Goal: Task Accomplishment & Management: Use online tool/utility

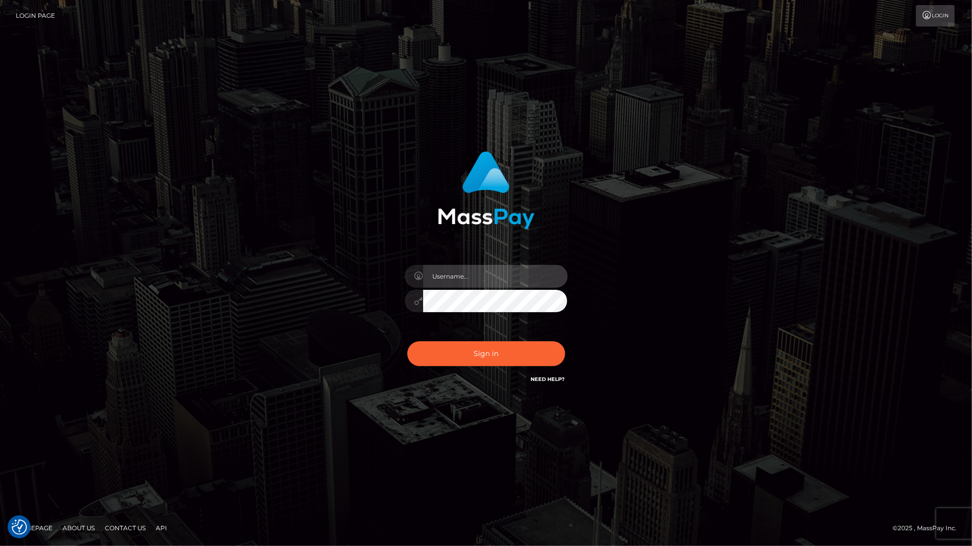
type input "bengreen"
click at [79, 199] on div "bengreen Sign in" at bounding box center [486, 273] width 972 height 412
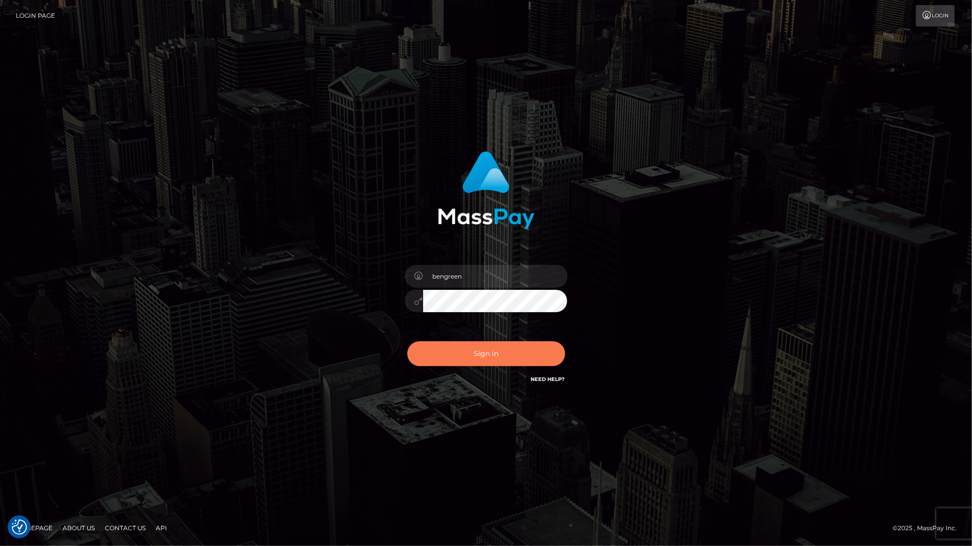
click at [472, 351] on button "Sign in" at bounding box center [486, 353] width 158 height 25
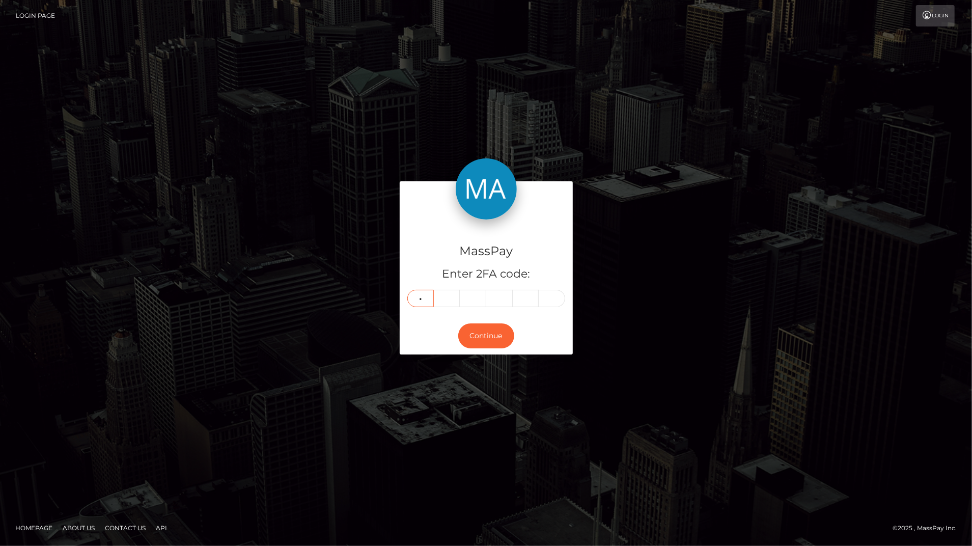
type input "3"
type input "9"
type input "2"
type input "7"
type input "3"
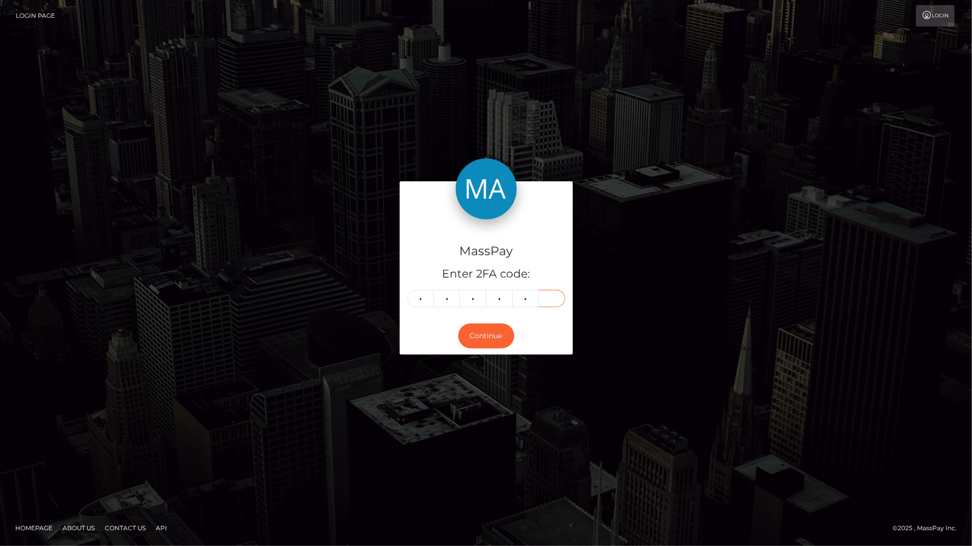
type input "4"
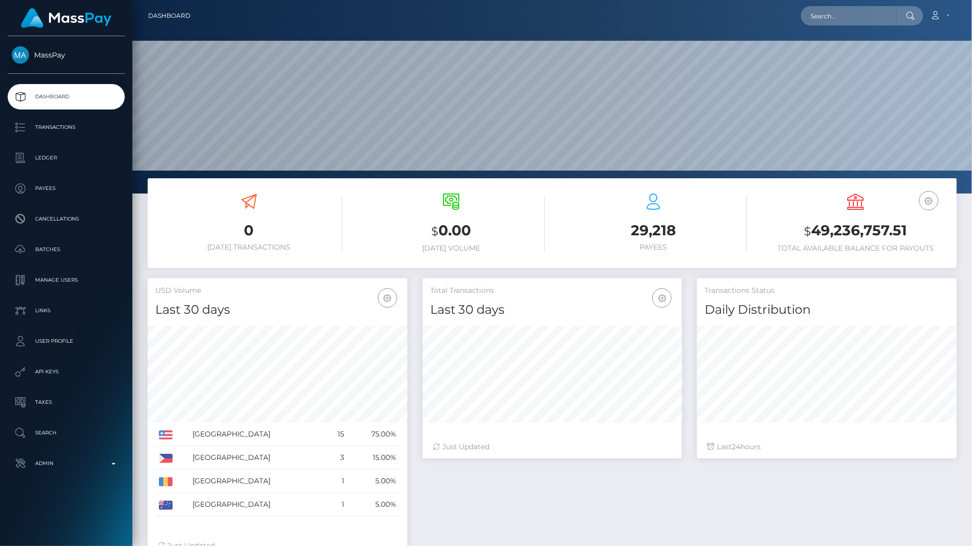
scroll to position [180, 259]
click at [105, 455] on link "Admin" at bounding box center [66, 463] width 117 height 25
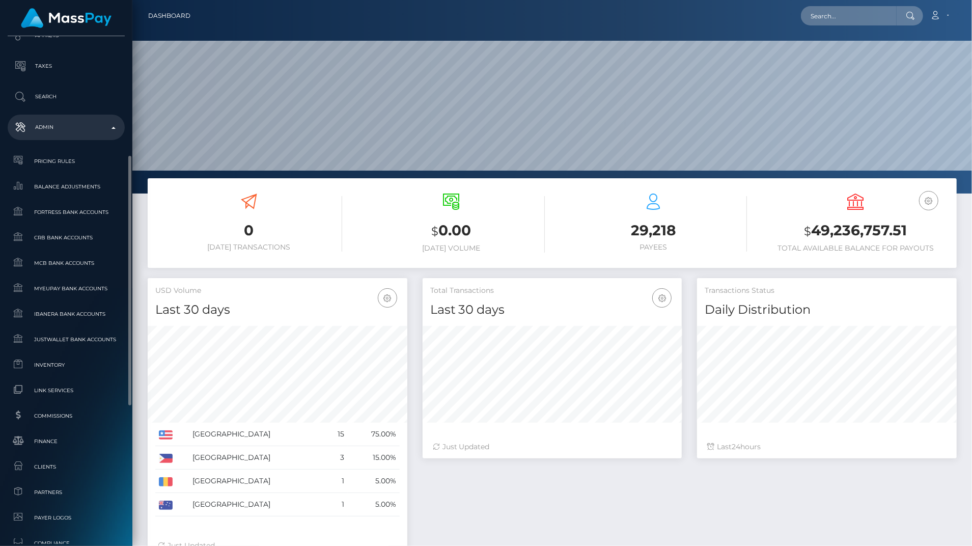
scroll to position [382, 0]
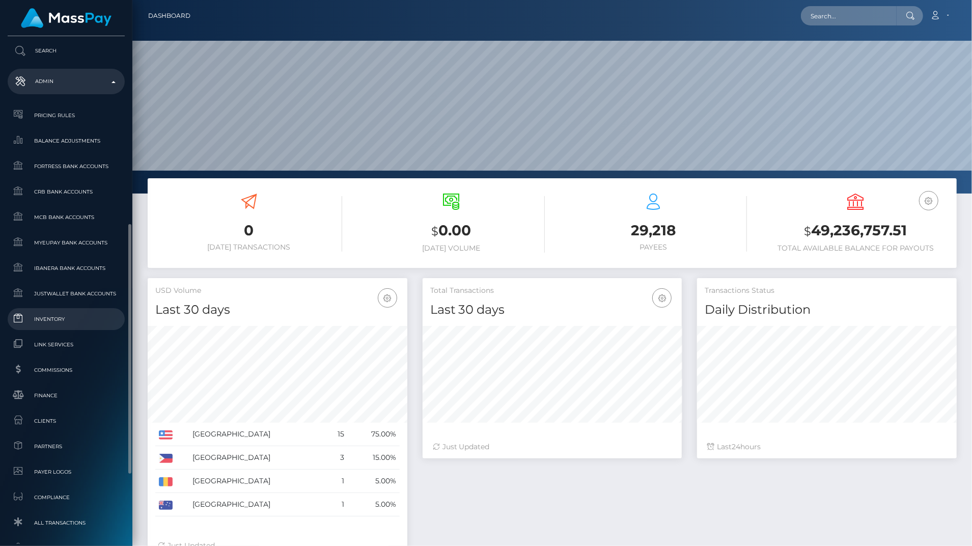
click at [72, 322] on span "Inventory" at bounding box center [66, 319] width 109 height 12
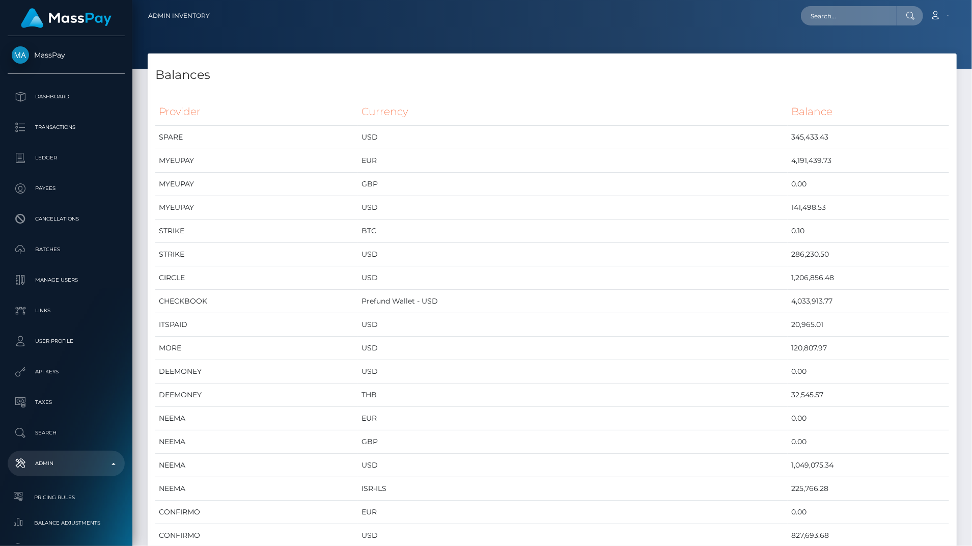
scroll to position [5451, 809]
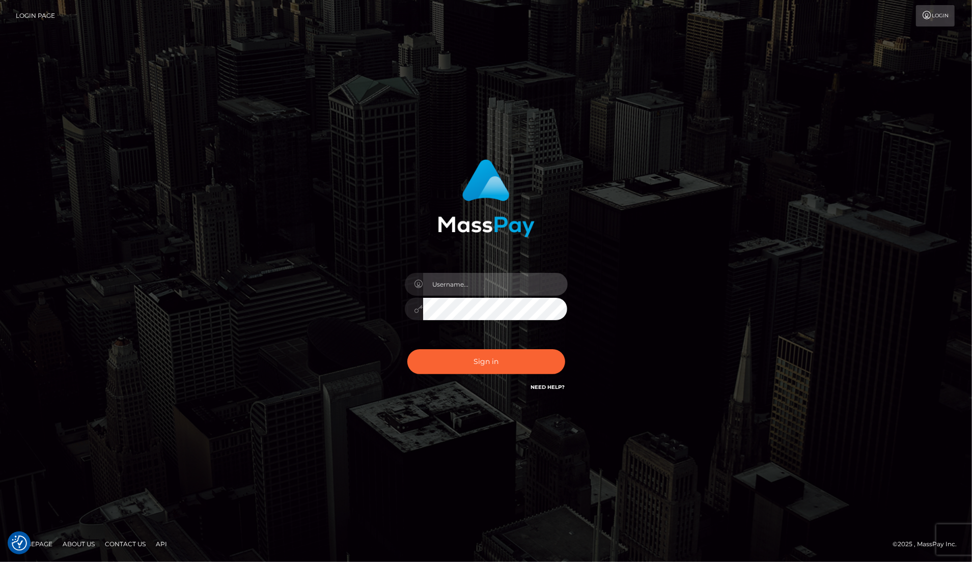
type input "bengreen"
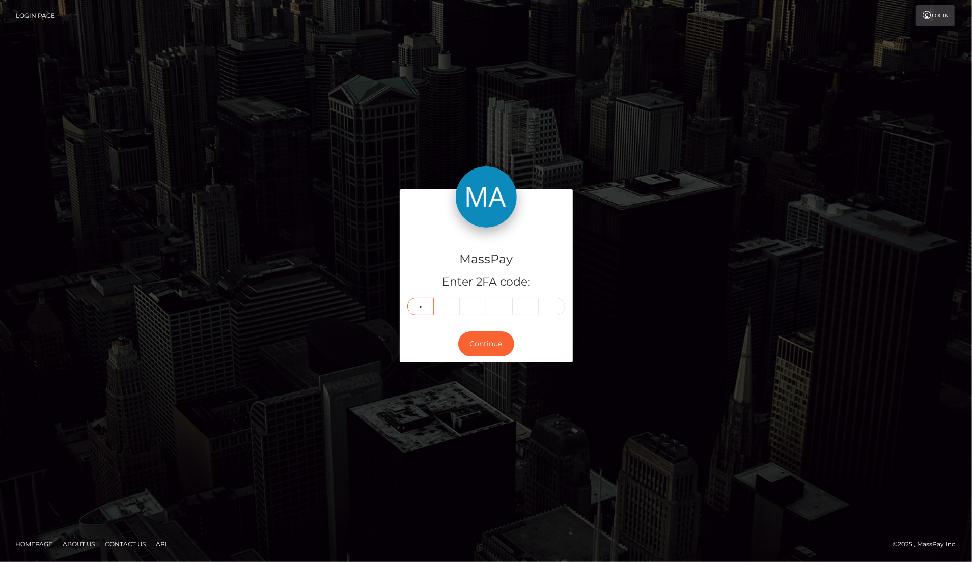
type input "8"
type input "7"
type input "9"
type input "3"
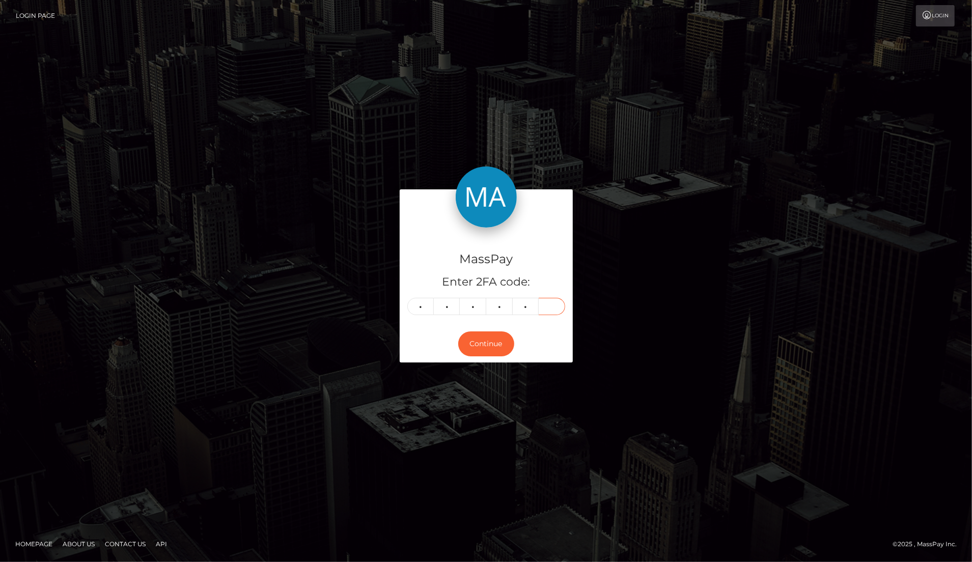
type input "9"
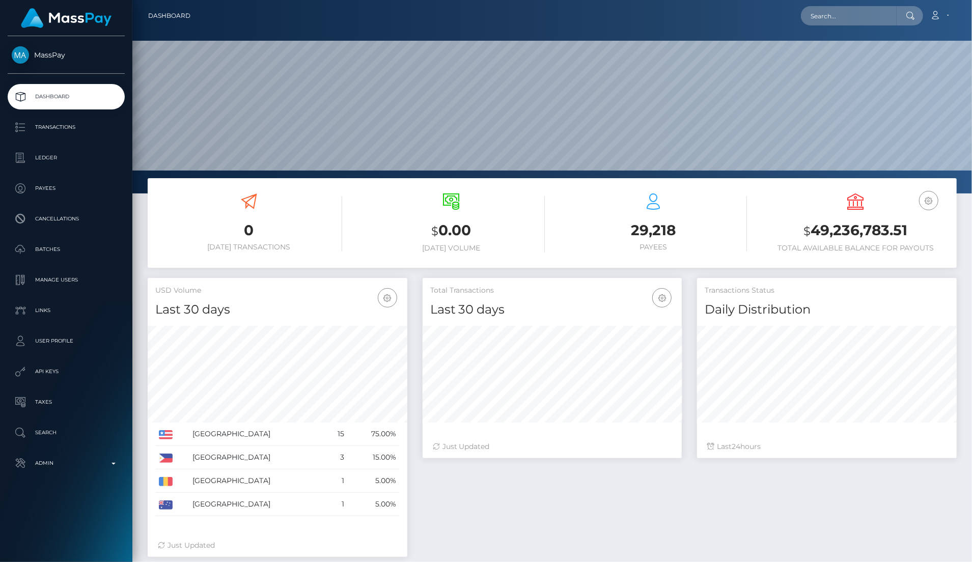
scroll to position [180, 259]
click at [111, 461] on p "Admin" at bounding box center [66, 463] width 109 height 15
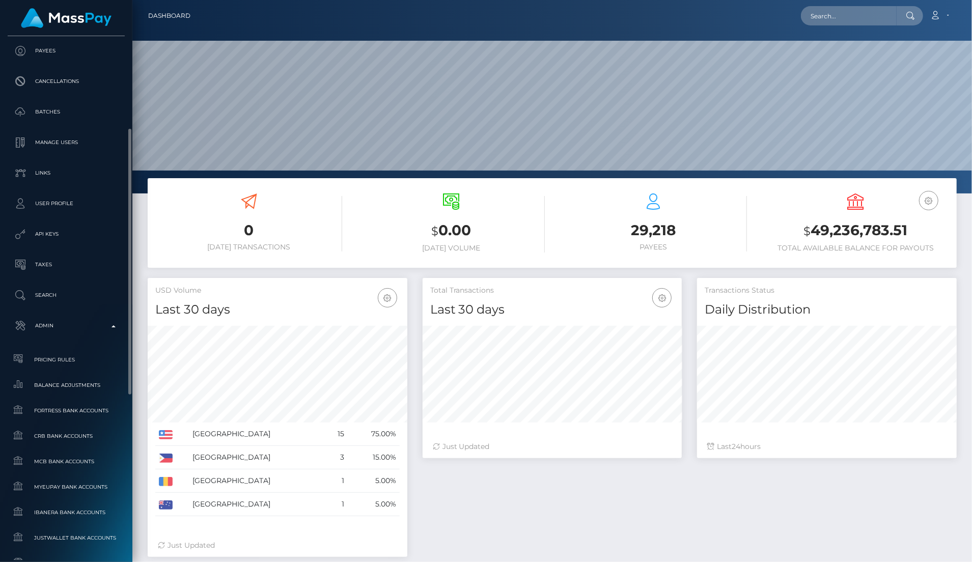
scroll to position [168, 0]
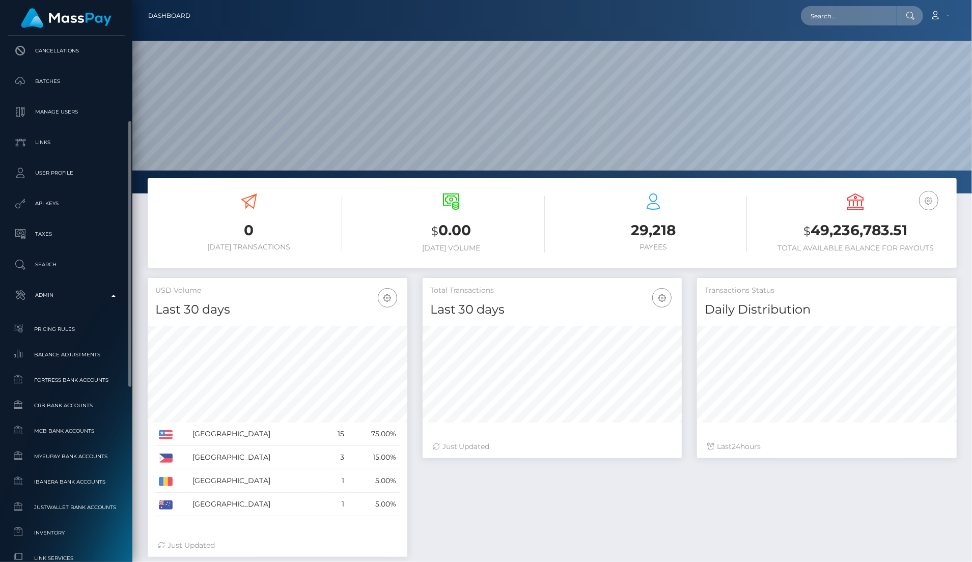
click at [84, 351] on span "Balance Adjustments" at bounding box center [66, 355] width 109 height 12
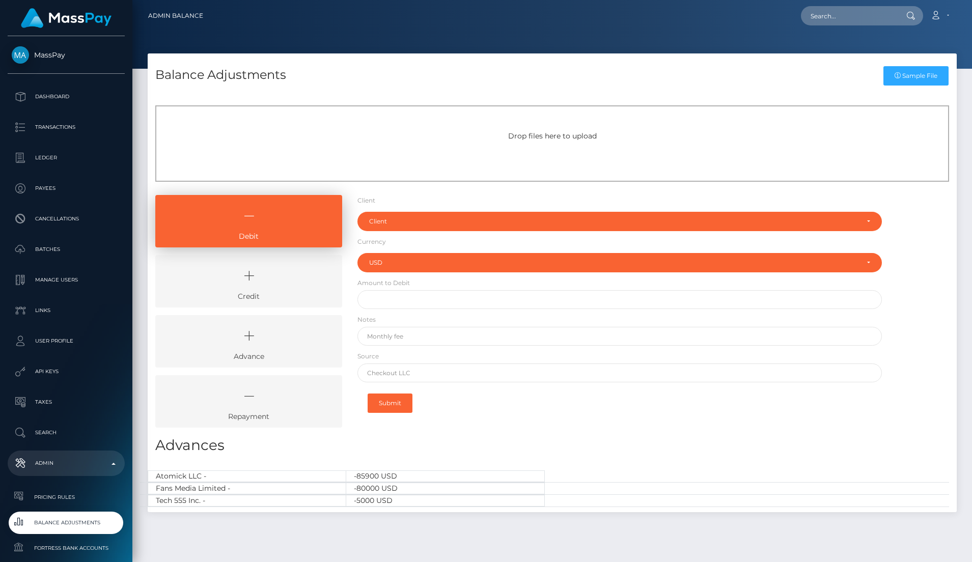
select select "USD"
click at [263, 265] on icon at bounding box center [248, 276] width 163 height 31
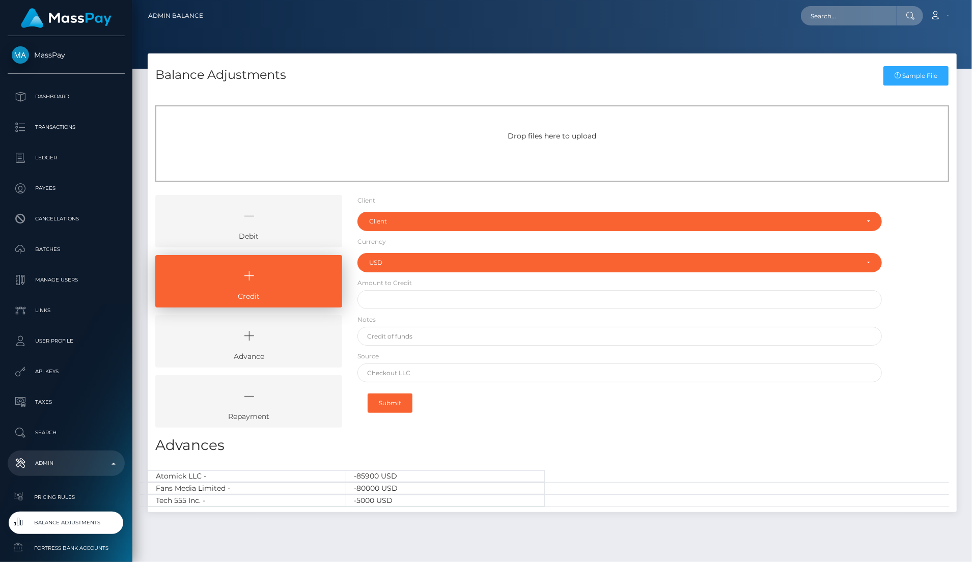
click at [455, 231] on form "Client Client RNetwork LLC - (1) MassPay - (2) Atlas Distributions - (3) I HEAL…" at bounding box center [620, 307] width 524 height 225
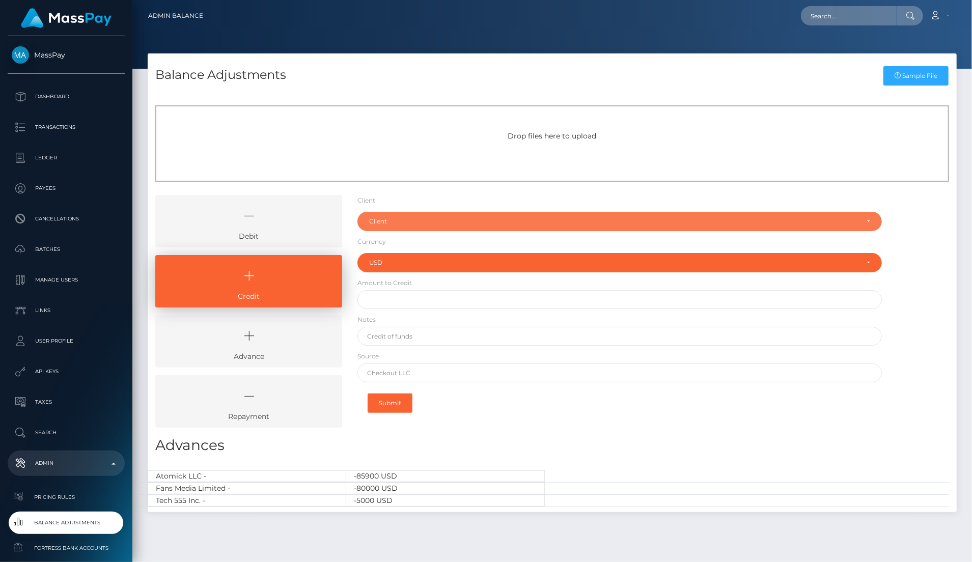
click at [427, 218] on div "Client" at bounding box center [613, 221] width 489 height 8
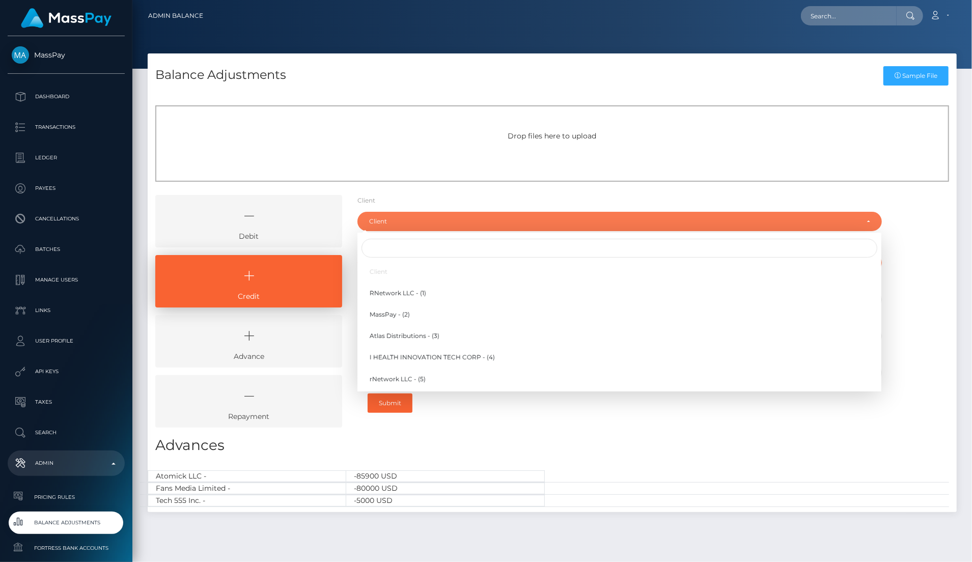
click at [399, 235] on div "Client RNetwork LLC - (1) MassPay - (2) Atlas Distributions - (3) I HEALTH INNO…" at bounding box center [620, 312] width 524 height 158
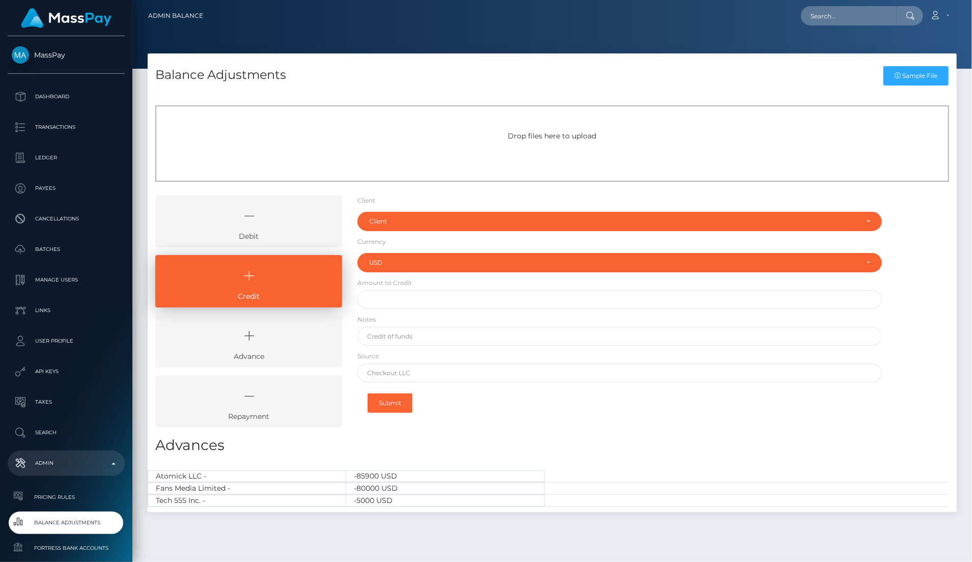
click at [407, 206] on form "Client Client RNetwork LLC - (1) MassPay - (2) Atlas Distributions - (3) I HEAL…" at bounding box center [620, 307] width 524 height 225
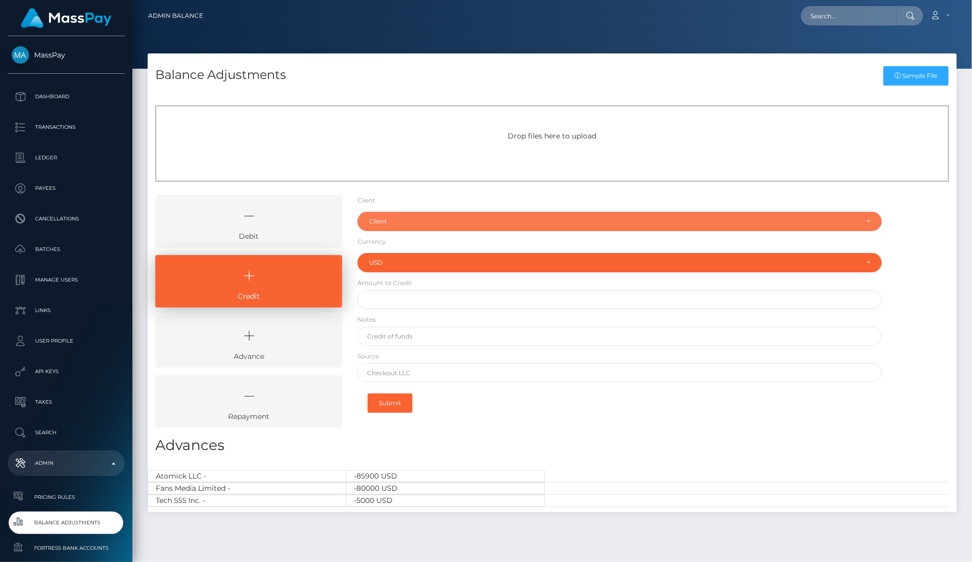
click at [405, 220] on div "Client" at bounding box center [613, 221] width 489 height 8
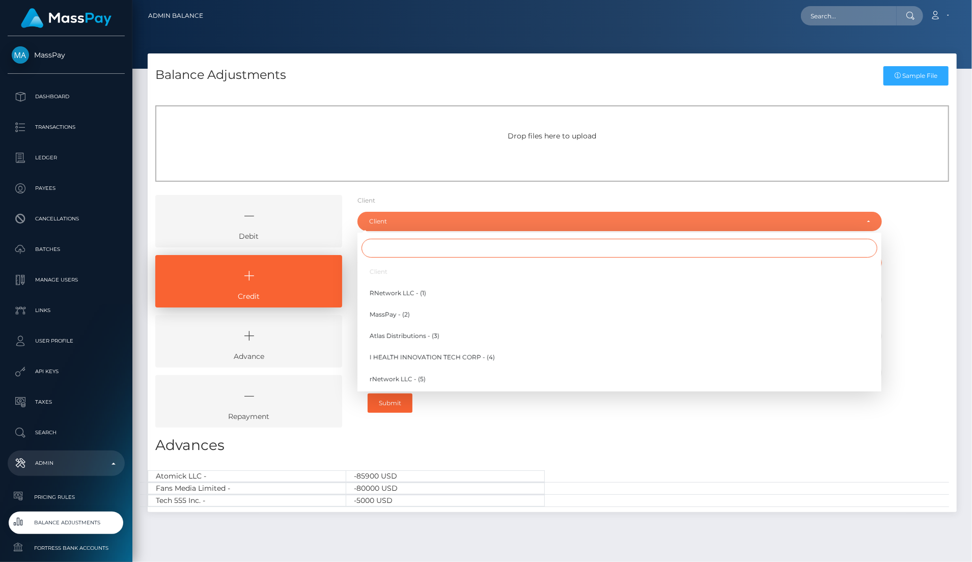
click at [404, 244] on input "Search" at bounding box center [620, 248] width 516 height 19
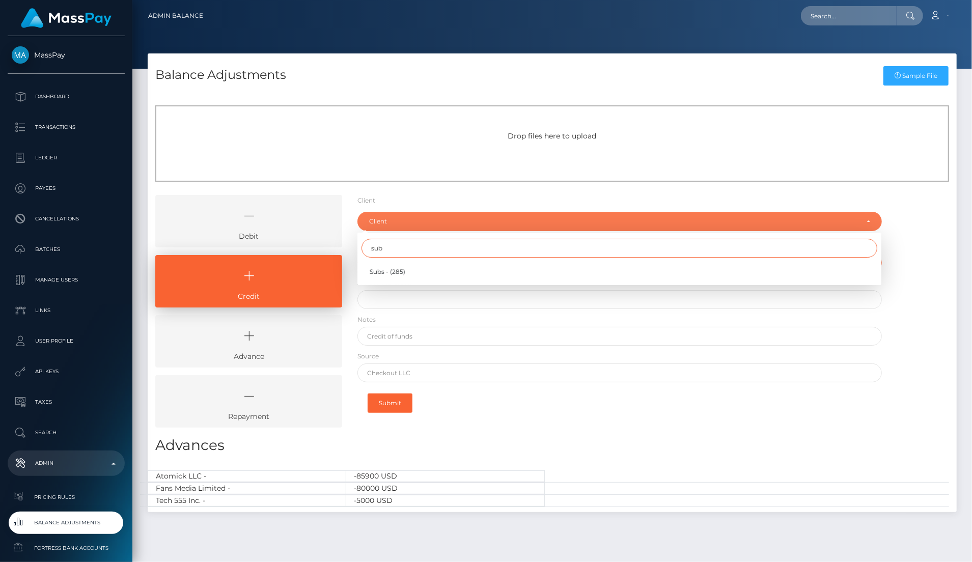
type input "sub"
click at [395, 263] on link "Subs - (285)" at bounding box center [620, 271] width 524 height 19
select select "285"
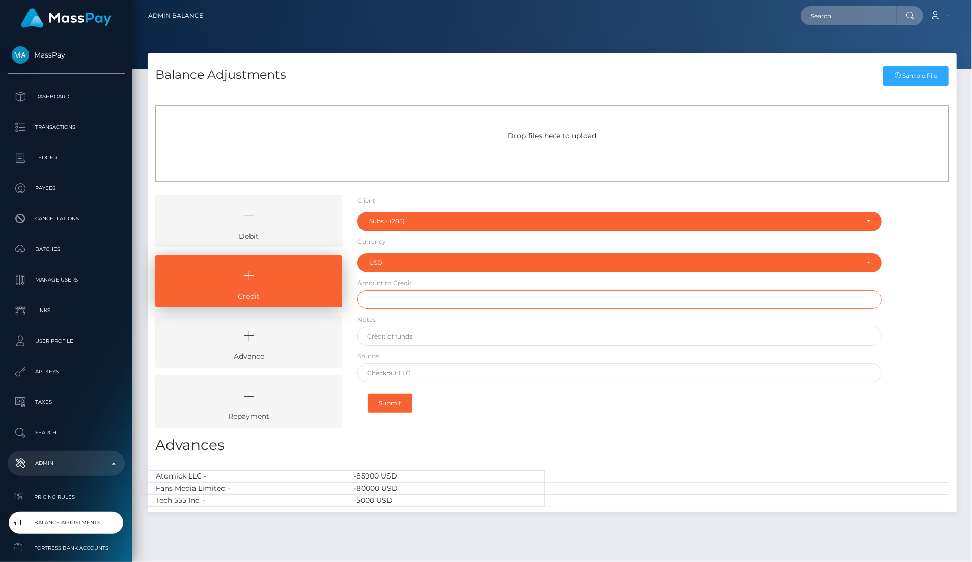
click at [384, 306] on input "text" at bounding box center [620, 299] width 524 height 19
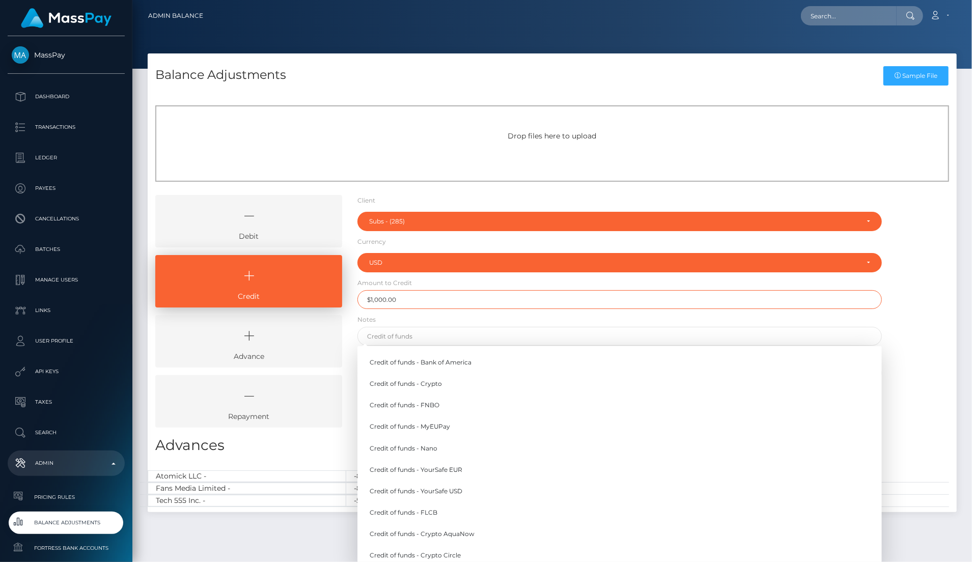
click at [414, 308] on input "$1,000.00" at bounding box center [620, 299] width 524 height 19
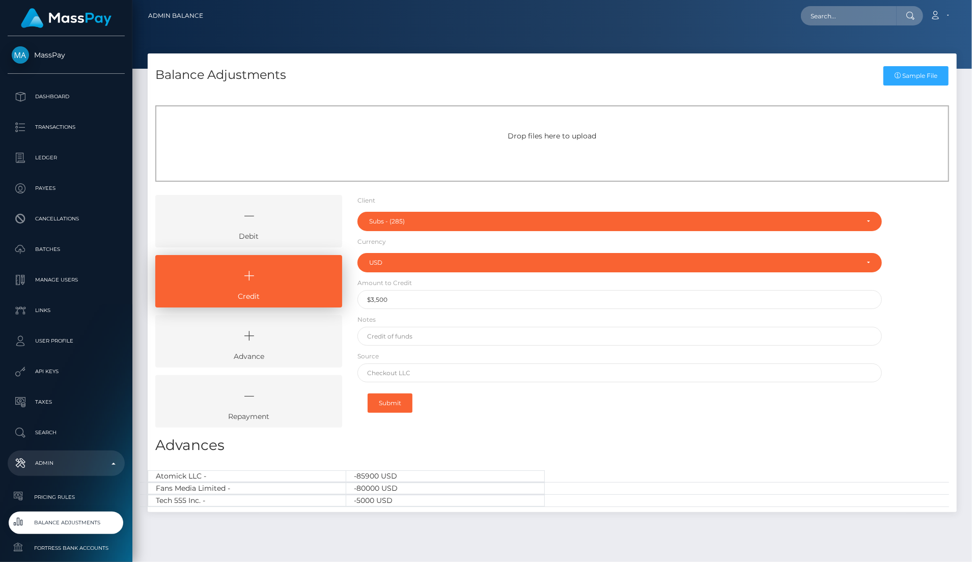
type input "$3,500.00"
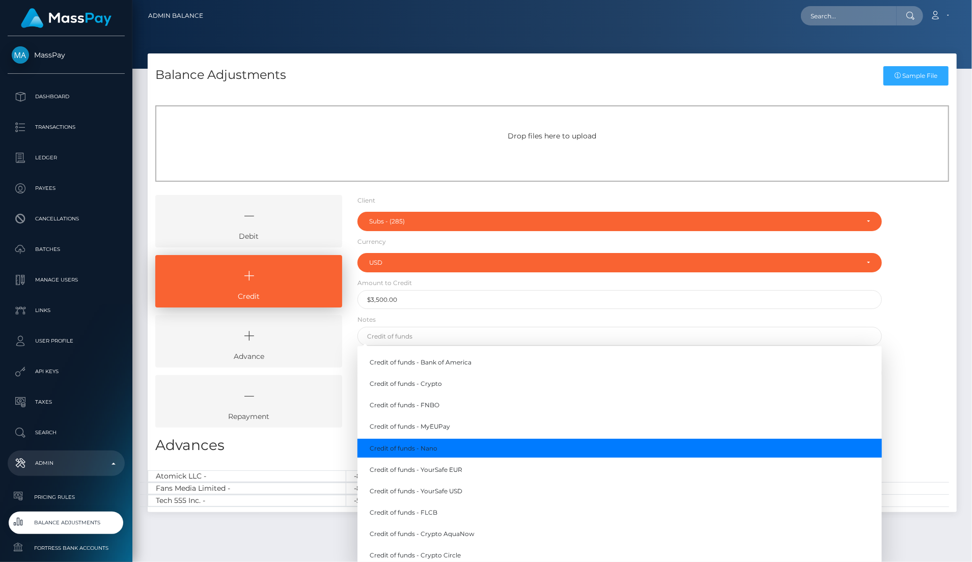
click at [733, 457] on link "Credit of funds - Nano" at bounding box center [620, 448] width 525 height 19
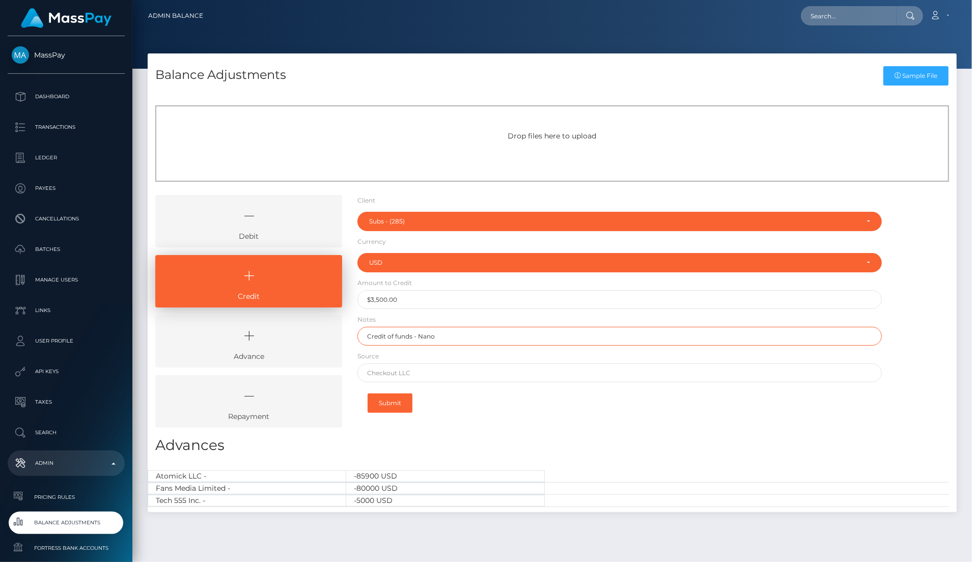
click at [524, 337] on input "Credit of funds - Nano" at bounding box center [620, 336] width 524 height 19
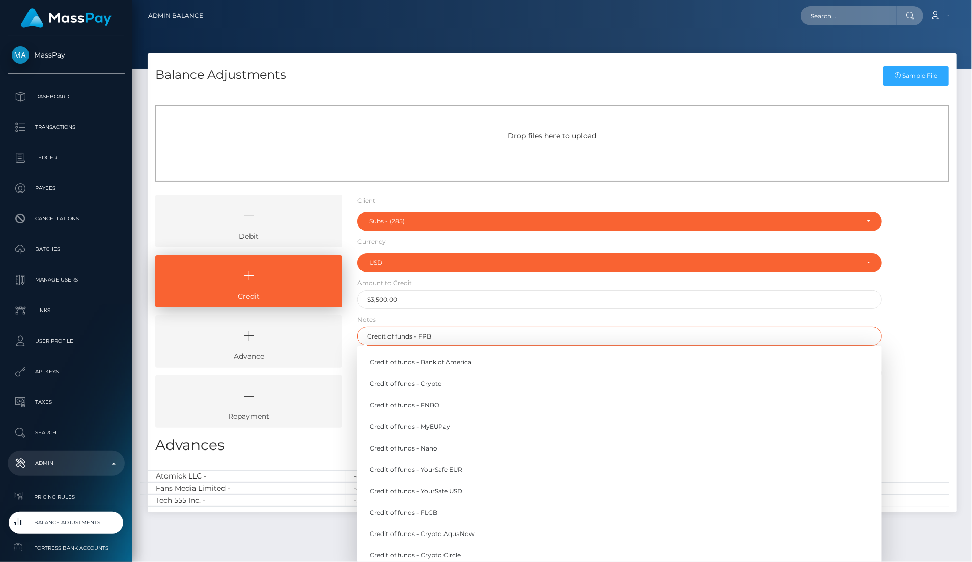
type input "Credit of funds - FPB"
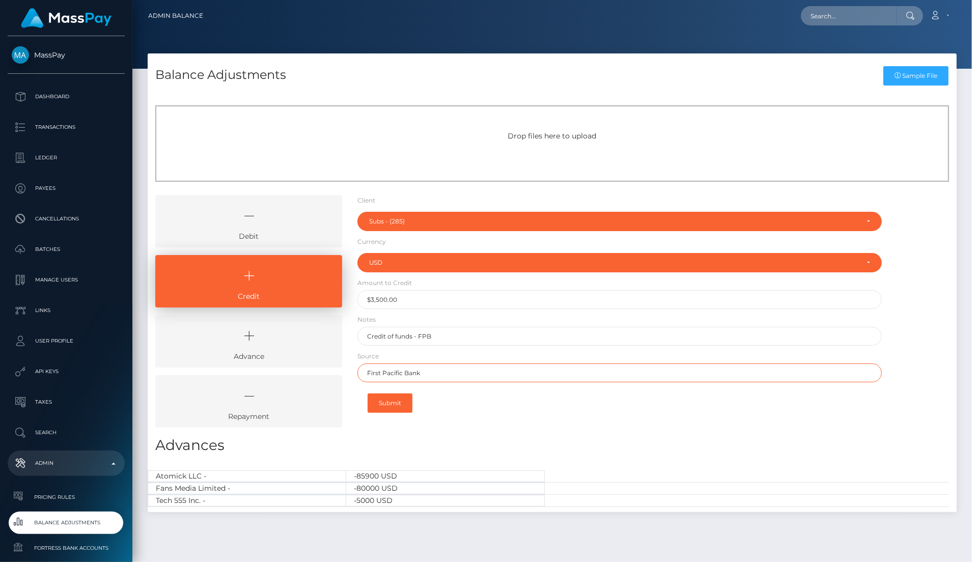
type input "First Pacific Bank"
click at [520, 337] on input "Credit of funds - FPB" at bounding box center [620, 336] width 524 height 19
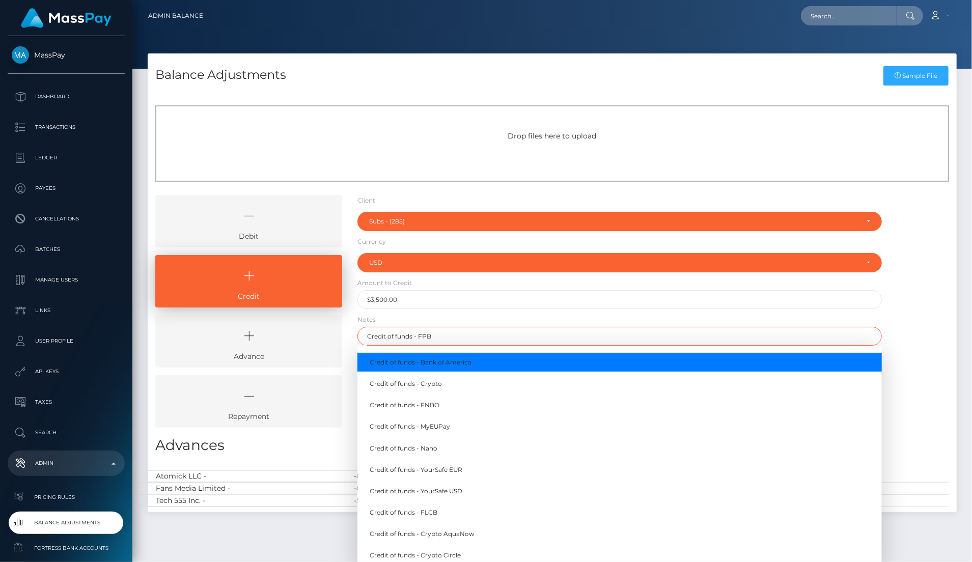
click at [534, 334] on input "Credit of funds - FPB" at bounding box center [620, 336] width 524 height 19
paste input "7/22 (Ref #GRN3016)"
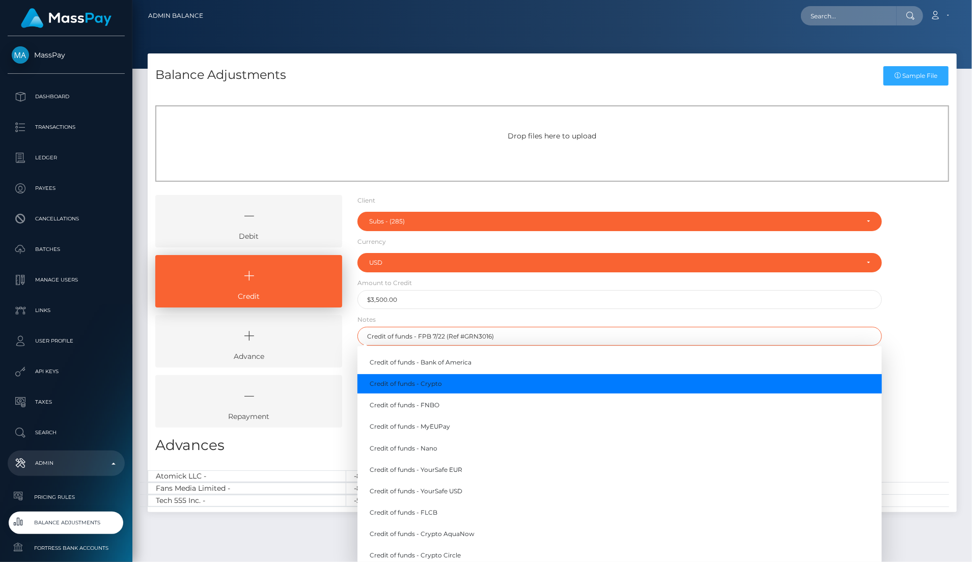
type input "Credit of funds - FPB 7/22 (Ref #GRN3016)"
click at [916, 396] on div "Debit Credit Advance Repayment" at bounding box center [552, 315] width 809 height 240
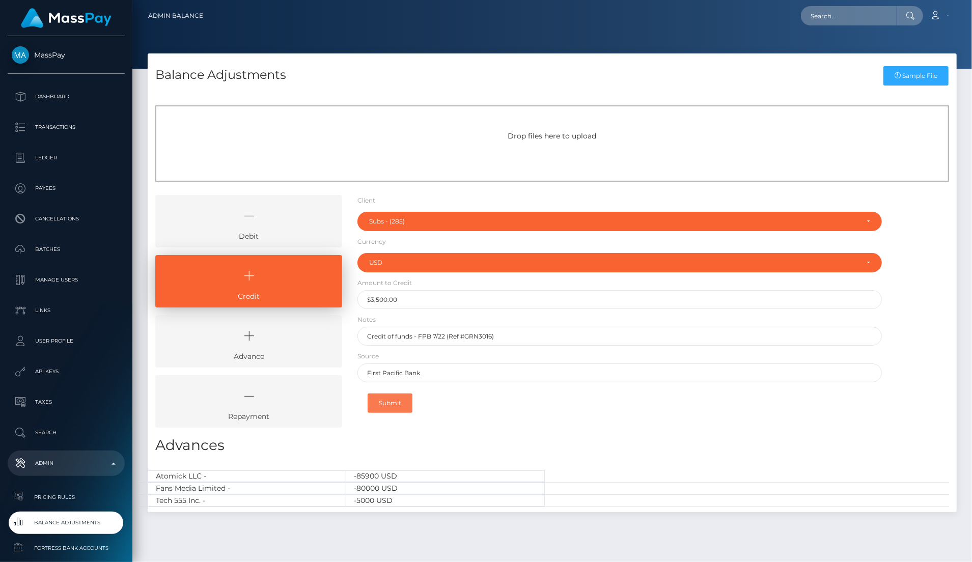
click at [395, 406] on button "Submit" at bounding box center [390, 403] width 45 height 19
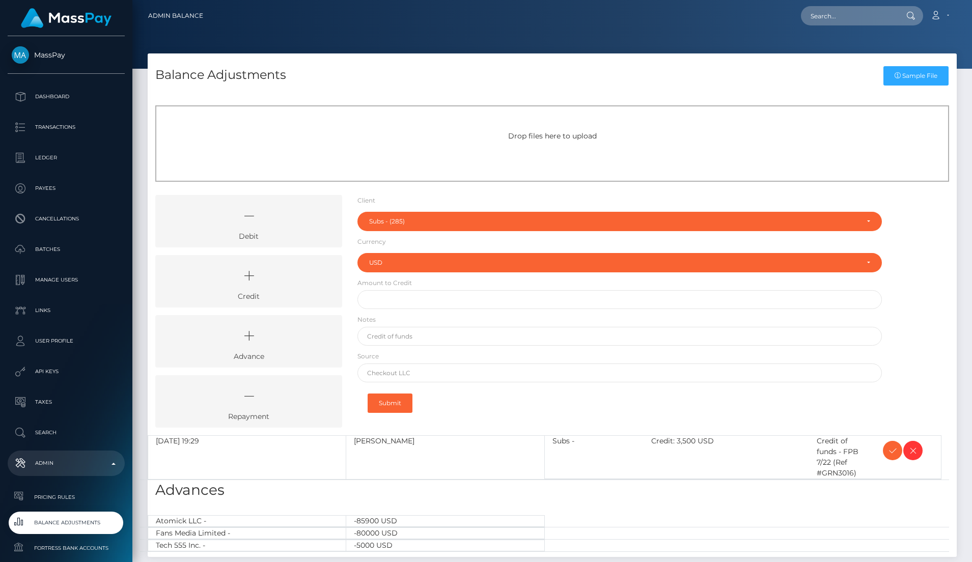
select select "285"
select select "USD"
click at [258, 283] on icon at bounding box center [248, 276] width 163 height 31
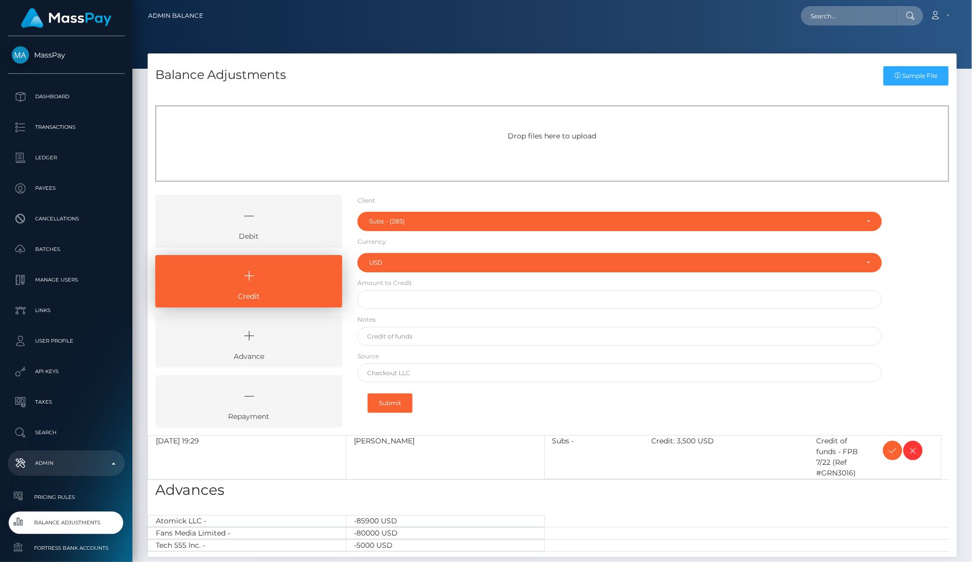
click at [499, 240] on form "Client Client RNetwork LLC - (1) MassPay - (2) Atlas Distributions - (3) I HEAL…" at bounding box center [620, 307] width 524 height 225
click at [406, 309] on input "text" at bounding box center [620, 299] width 524 height 19
type input "$1,000.00"
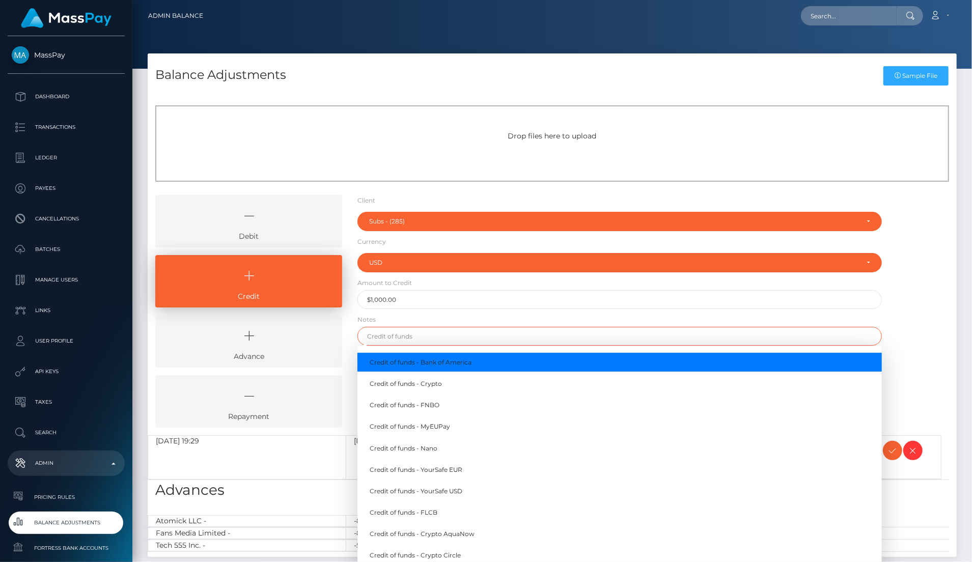
paste input "Credit of funds - FPB 7/28 (Ref #GRN3017)"
type input "Credit of funds - Bank of America"
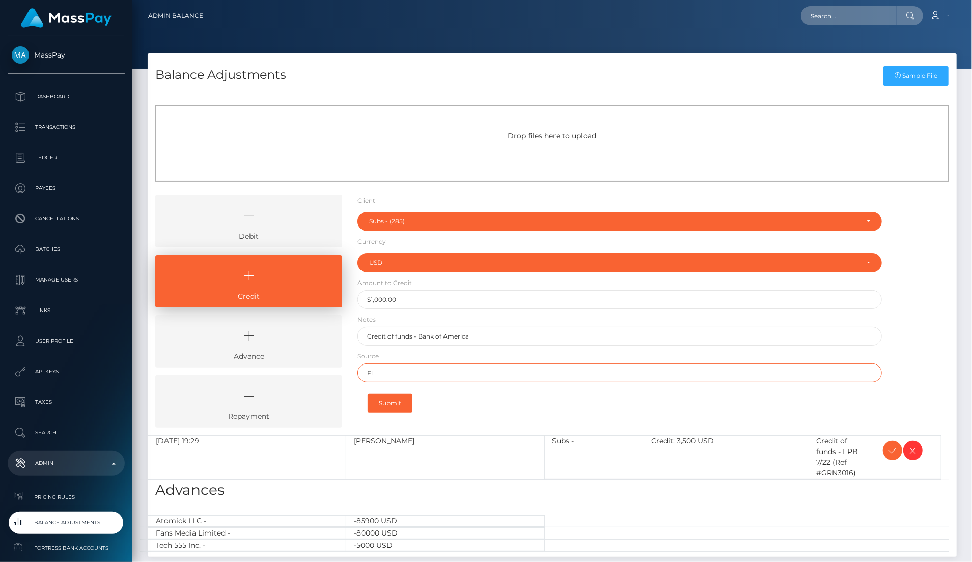
type input "First Pacific Bank"
click at [398, 395] on button "Submit" at bounding box center [390, 403] width 45 height 19
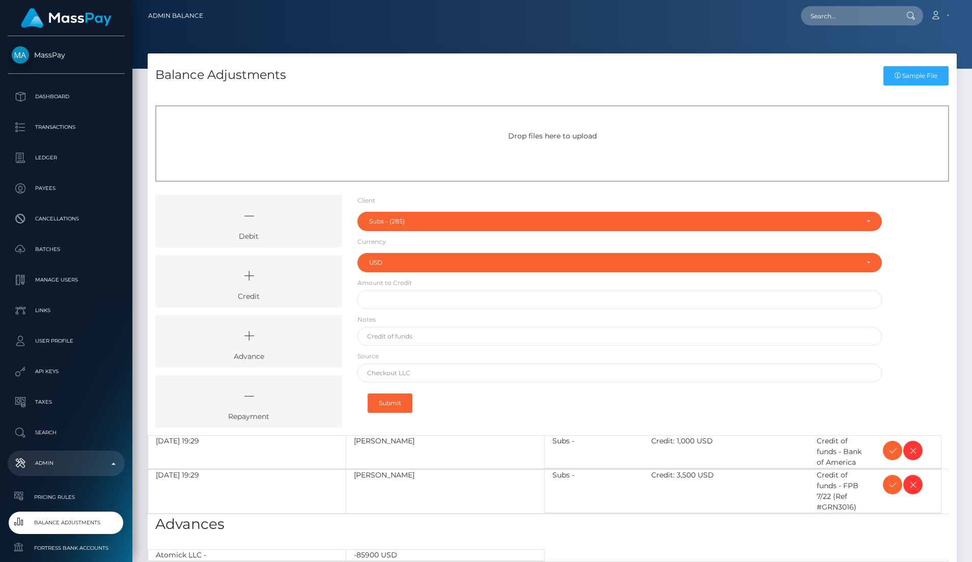
select select "285"
select select "USD"
click at [909, 443] on span at bounding box center [912, 450] width 19 height 19
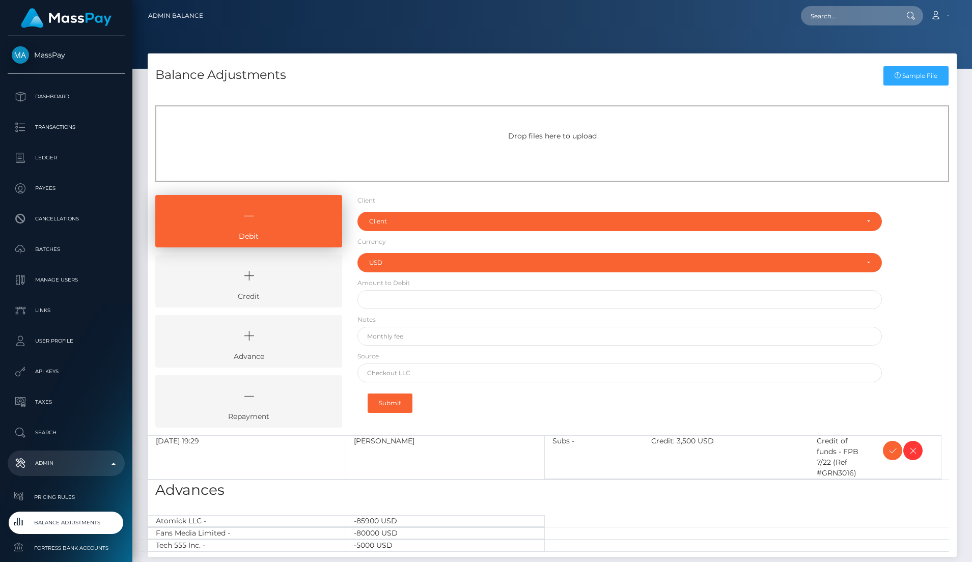
select select "USD"
click at [303, 295] on link "Credit" at bounding box center [248, 281] width 187 height 52
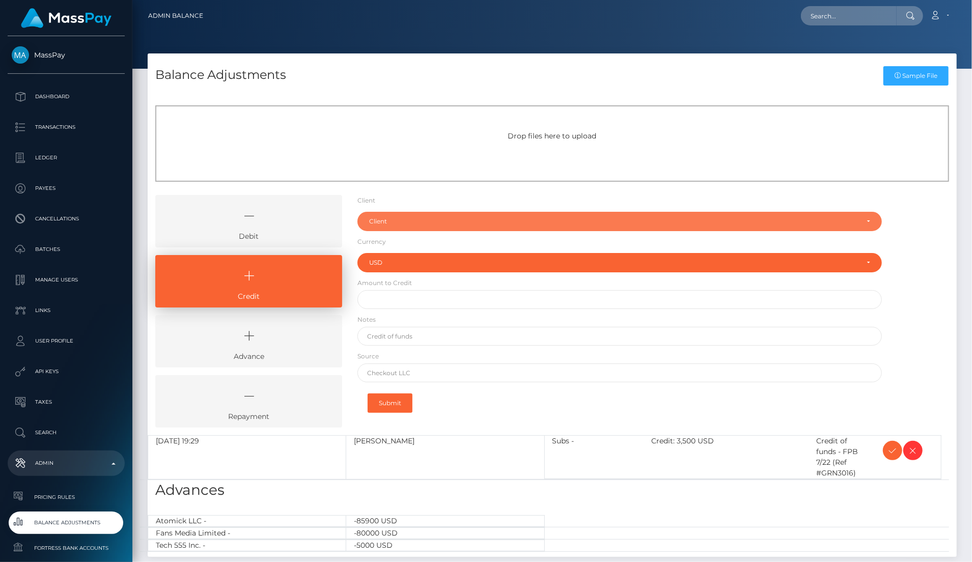
click at [422, 214] on div "Client" at bounding box center [620, 221] width 524 height 19
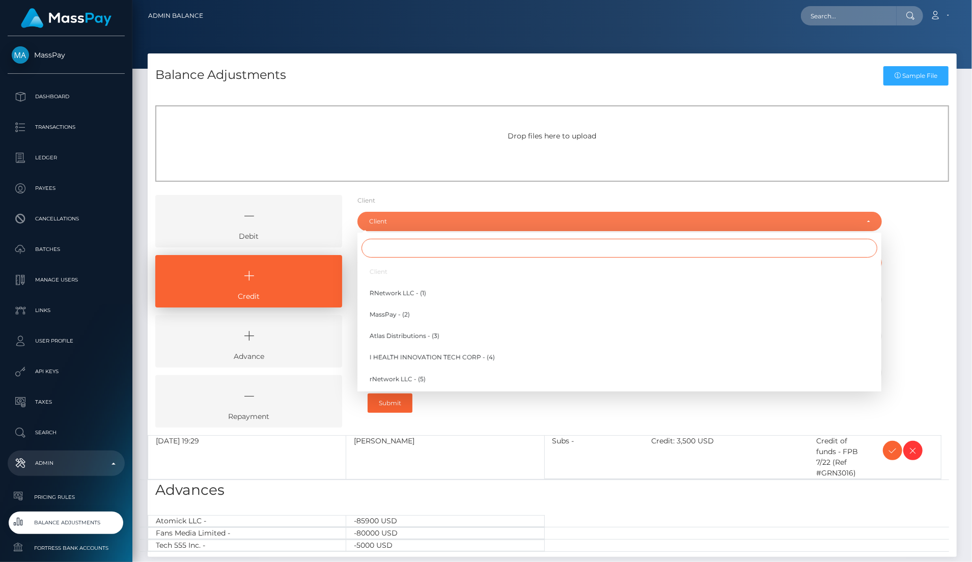
click at [414, 248] on input "Search" at bounding box center [620, 248] width 516 height 19
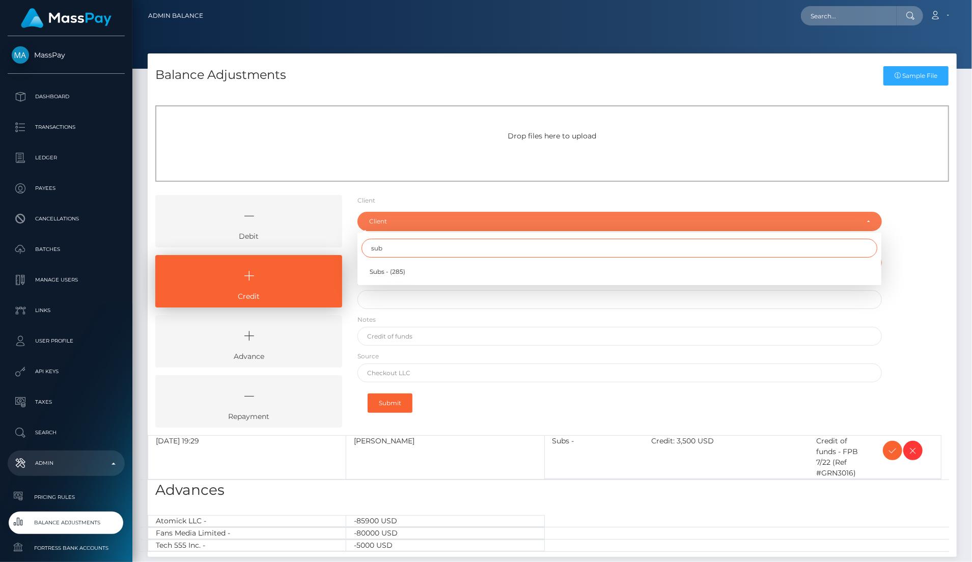
type input "sub"
click at [388, 270] on span "Subs - (285)" at bounding box center [388, 271] width 36 height 9
select select "285"
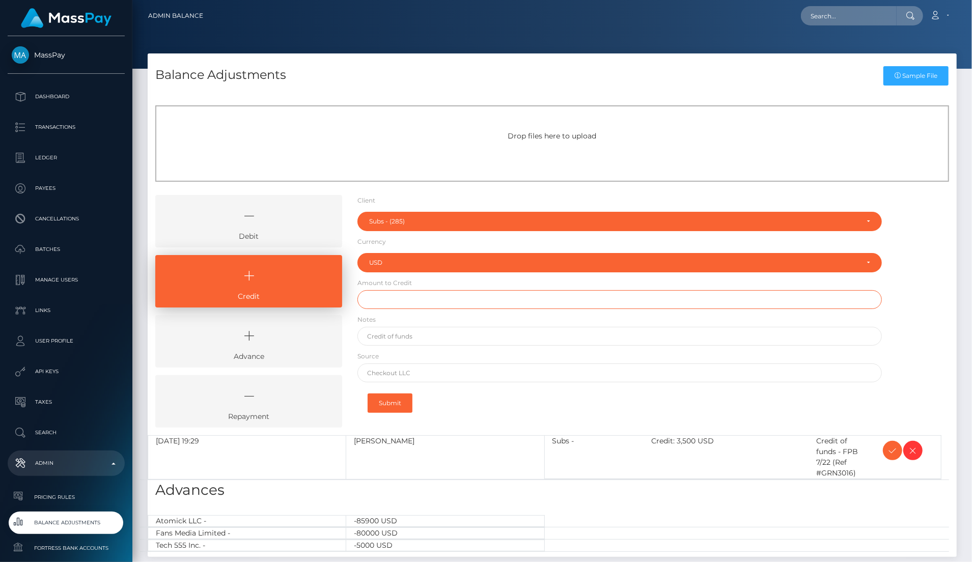
click at [388, 301] on input "text" at bounding box center [620, 299] width 524 height 19
type input "$1,000.00"
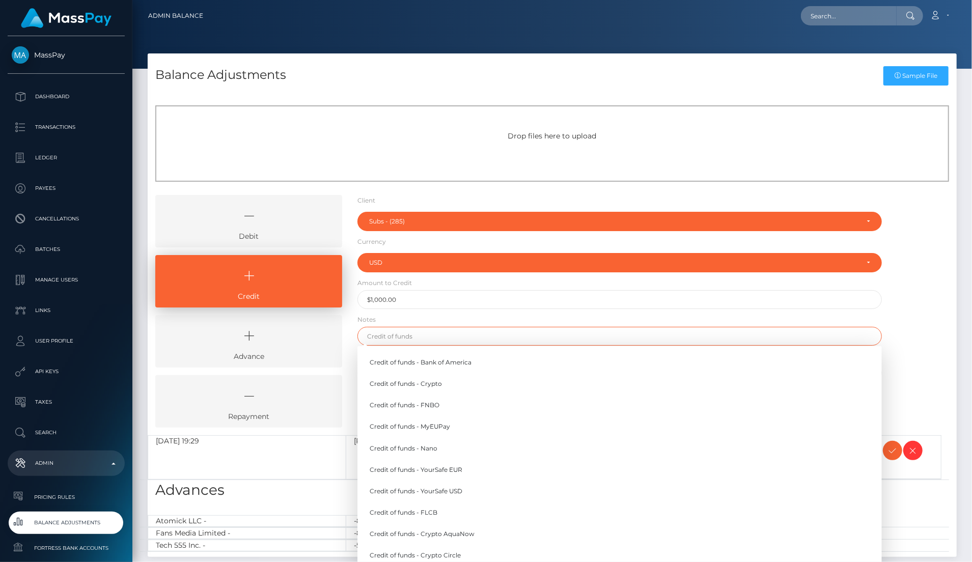
paste input "Credit of funds - FPB 7/28 (Ref #GRN3017)"
type input "Credit of funds - FPB 7/28 (Ref #GRN3017)"
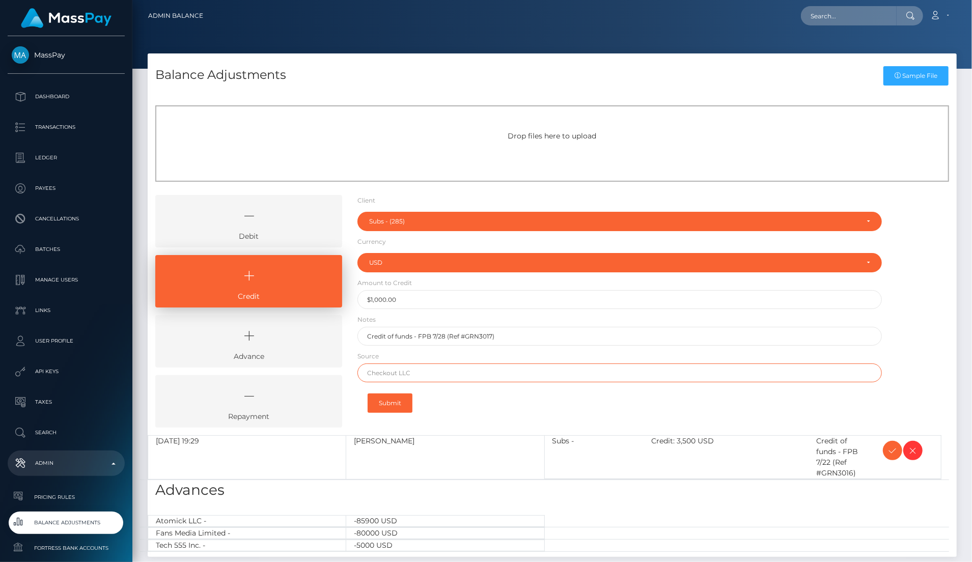
type input "First Pacific Bank"
click at [438, 404] on div "Submit" at bounding box center [620, 404] width 524 height 32
click at [436, 402] on div "Submit" at bounding box center [620, 404] width 524 height 32
click at [401, 405] on button "Submit" at bounding box center [390, 403] width 45 height 19
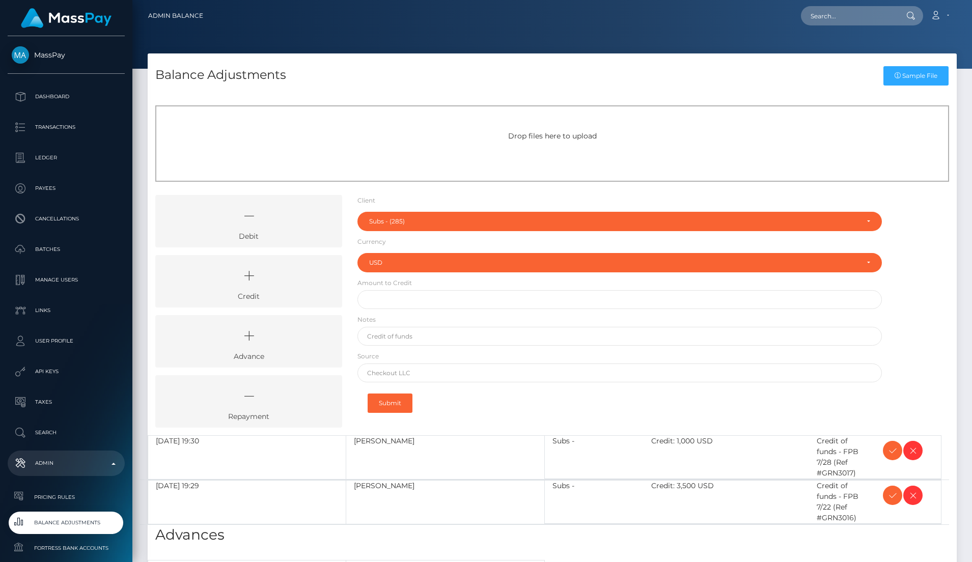
select select "285"
select select "USD"
click at [893, 452] on icon at bounding box center [893, 451] width 12 height 13
click at [895, 492] on icon at bounding box center [893, 495] width 12 height 13
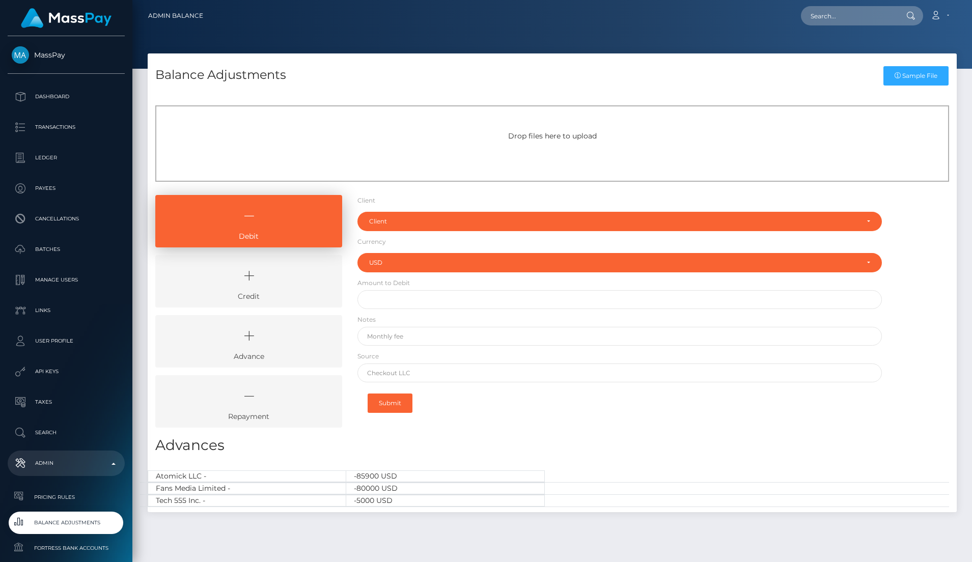
select select "USD"
